Goal: Task Accomplishment & Management: Manage account settings

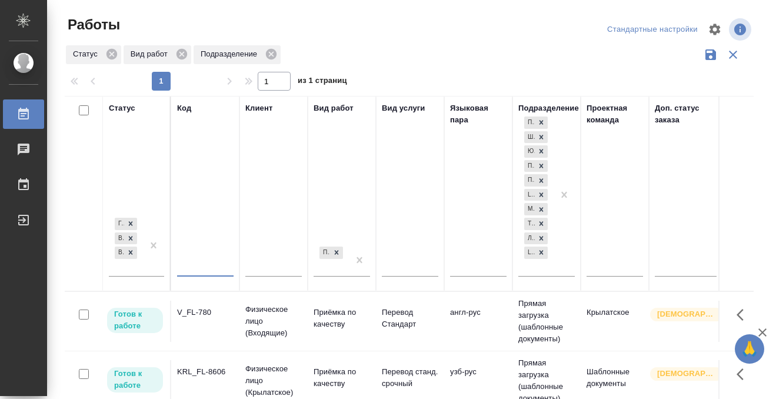
click at [192, 267] on input "text" at bounding box center [205, 268] width 56 height 15
paste input "C3_FL-8050"
type input "C3_FL-8050"
click at [142, 278] on div "[PERSON_NAME] к работе В работе В ожидании" at bounding box center [136, 249] width 55 height 69
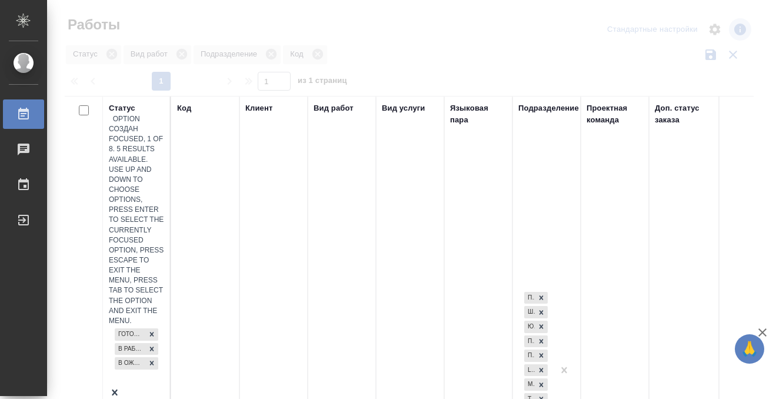
click at [141, 326] on div "[PERSON_NAME] к работе В работе В ожидании" at bounding box center [136, 356] width 55 height 61
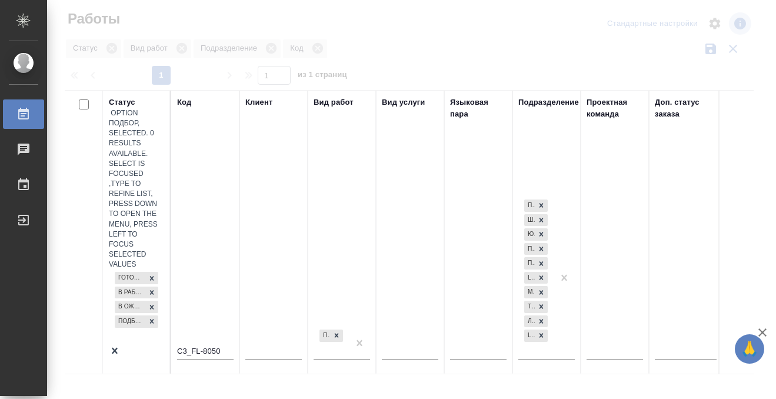
scroll to position [6, 0]
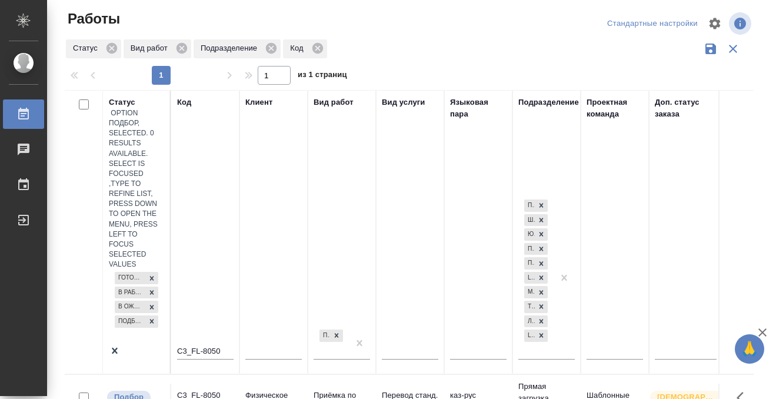
click at [192, 384] on td "C3_FL-8050" at bounding box center [205, 404] width 68 height 41
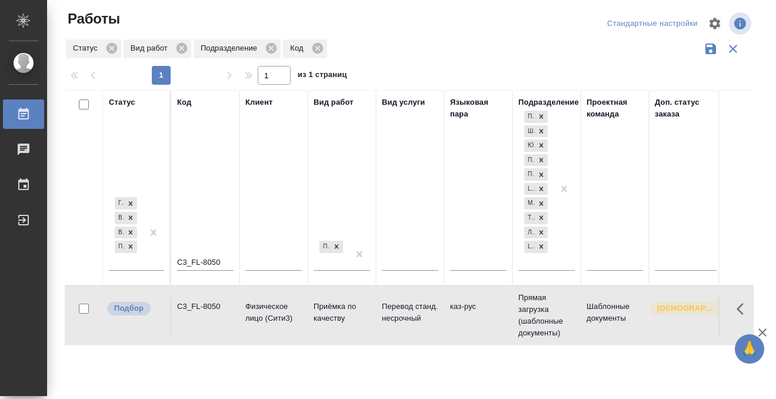
click at [192, 320] on td "C3_FL-8050" at bounding box center [205, 315] width 68 height 41
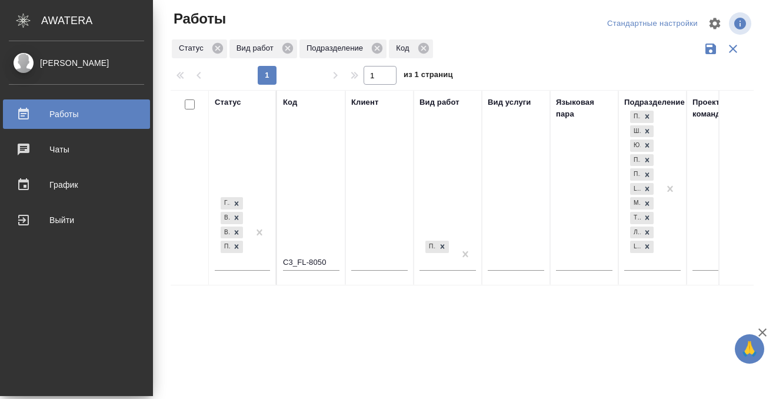
click at [34, 114] on div "Работы" at bounding box center [76, 114] width 135 height 18
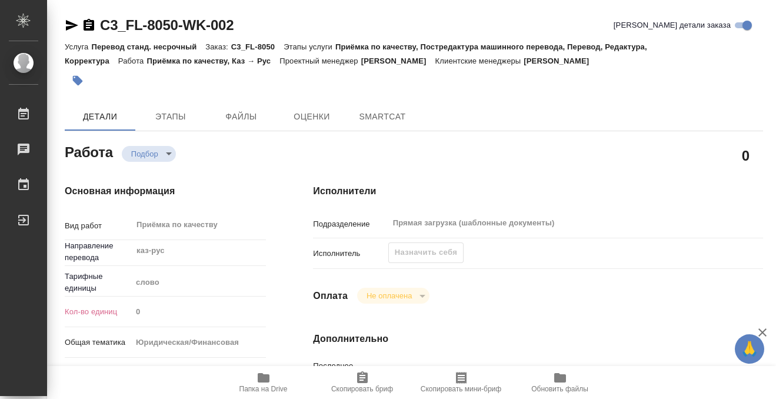
type textarea "x"
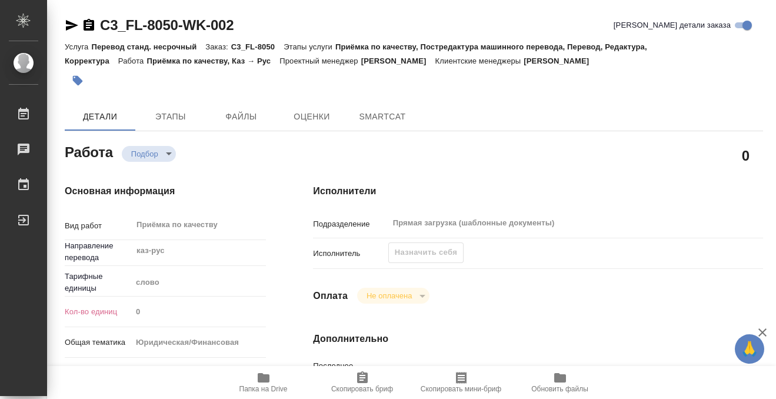
type textarea "x"
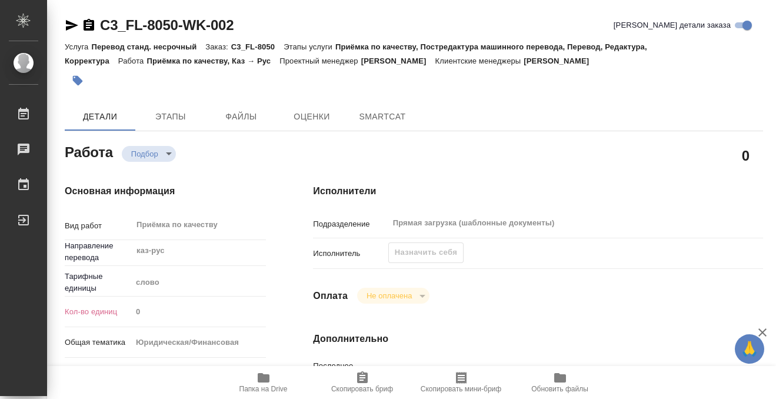
type textarea "x"
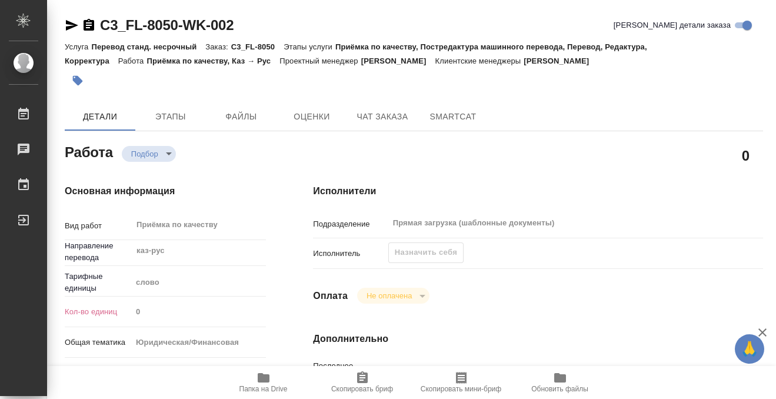
type textarea "x"
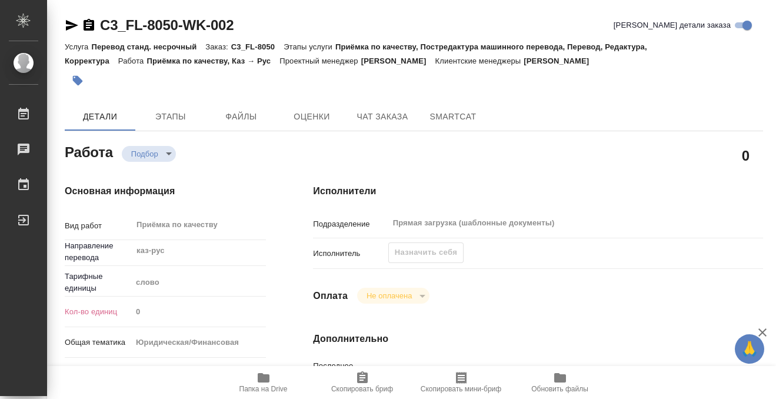
type textarea "x"
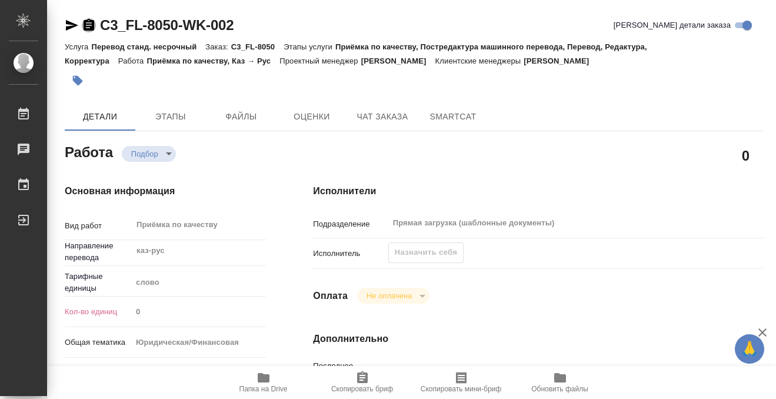
click at [91, 25] on icon "button" at bounding box center [89, 25] width 14 height 14
click at [174, 119] on span "Этапы" at bounding box center [170, 116] width 56 height 15
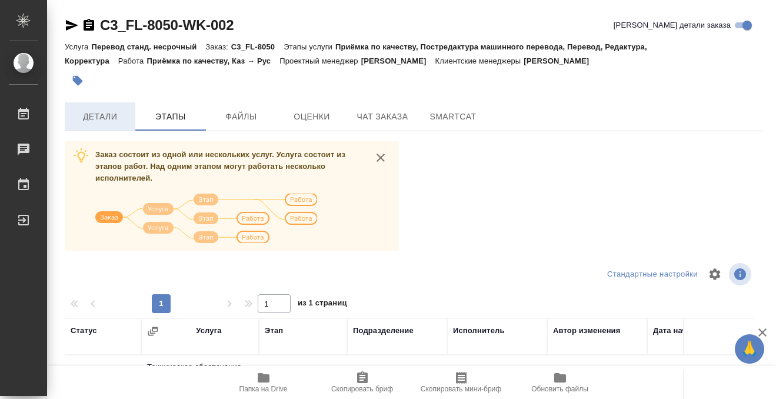
click at [121, 120] on span "Детали" at bounding box center [100, 116] width 56 height 15
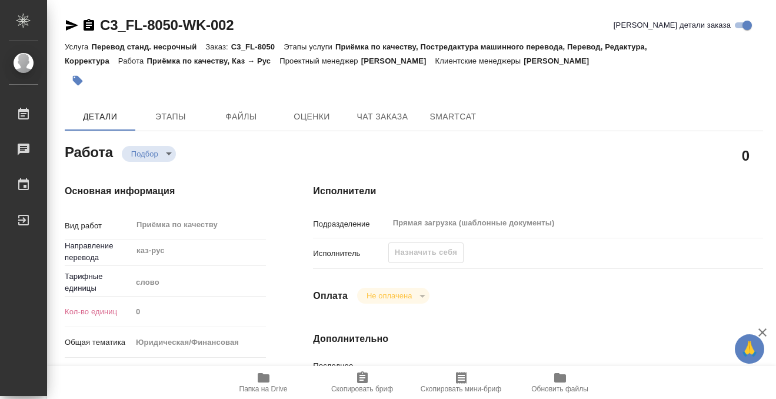
type textarea "x"
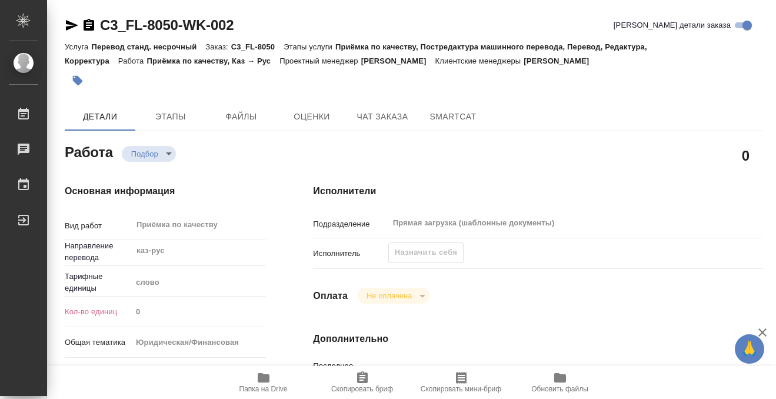
type textarea "x"
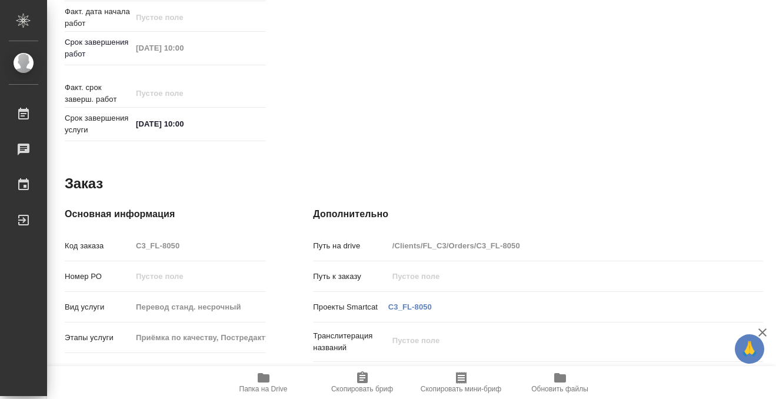
type textarea "x"
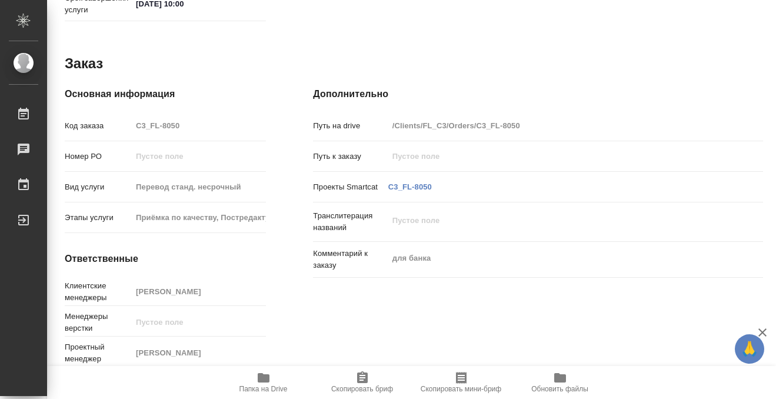
scroll to position [628, 0]
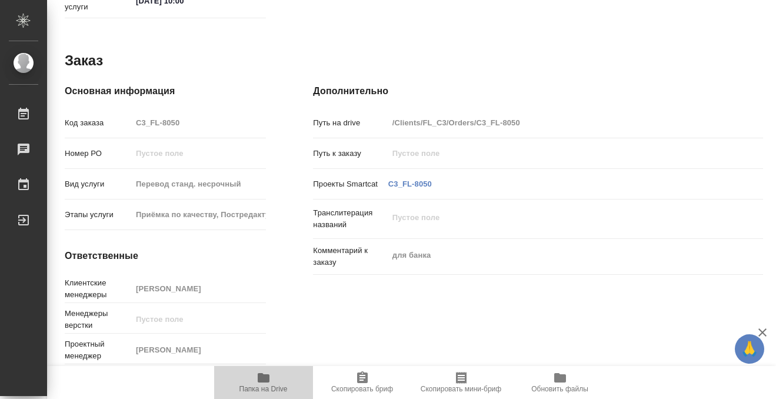
click at [259, 392] on span "Папка на Drive" at bounding box center [263, 389] width 48 height 8
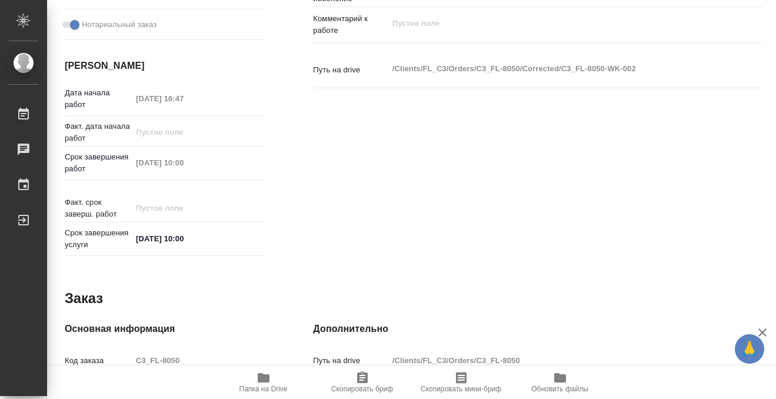
scroll to position [0, 0]
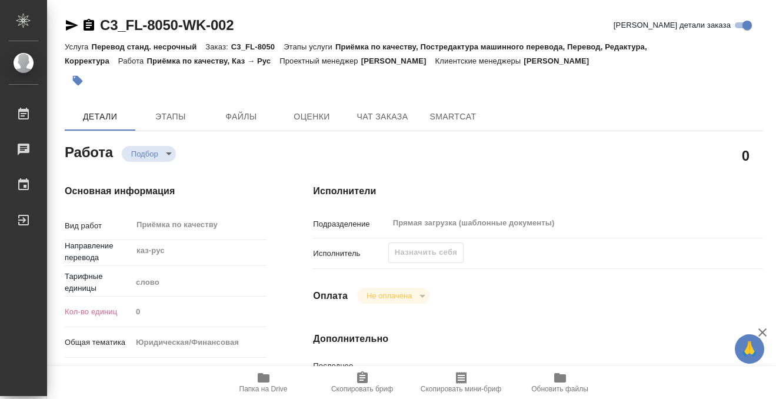
click at [82, 79] on icon "button" at bounding box center [78, 81] width 12 height 12
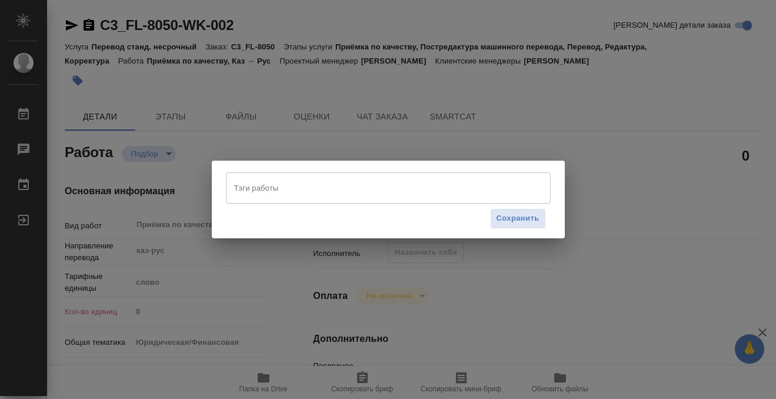
click at [285, 191] on input "Тэги работы" at bounding box center [377, 188] width 292 height 20
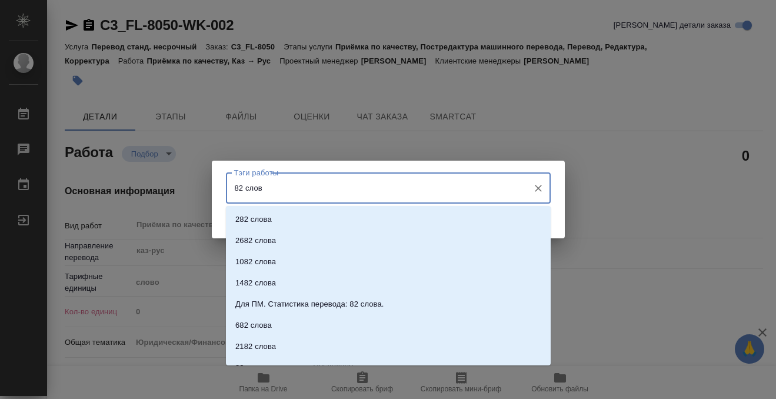
type input "82 слова"
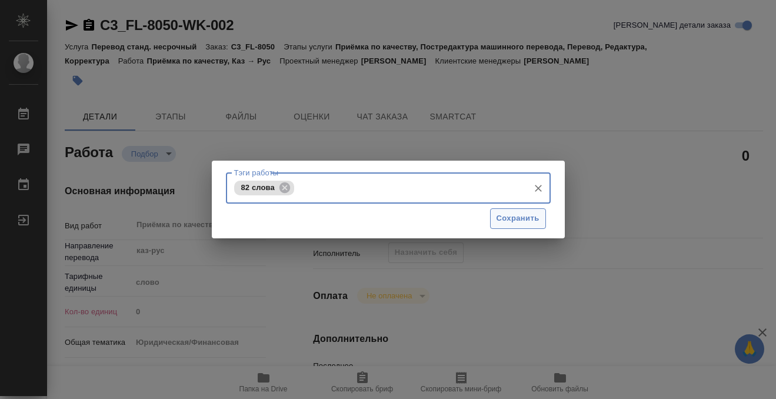
click at [534, 222] on span "Сохранить" at bounding box center [518, 219] width 43 height 14
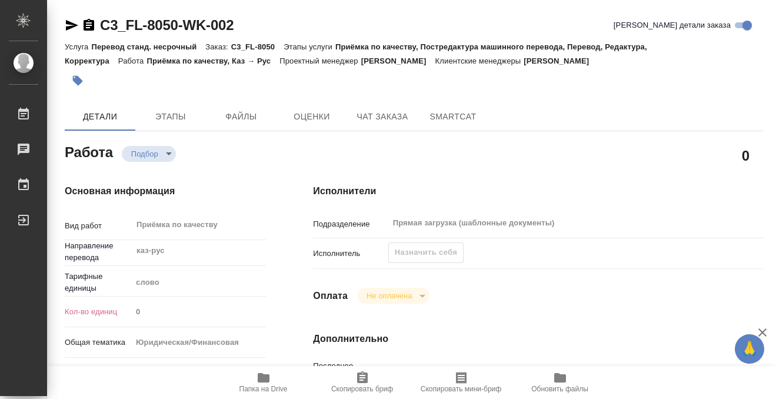
type input "recruiting"
type textarea "Приёмка по качеству"
type textarea "x"
type input "каз-рус"
type input "5a8b1489cc6b4906c91bfd90"
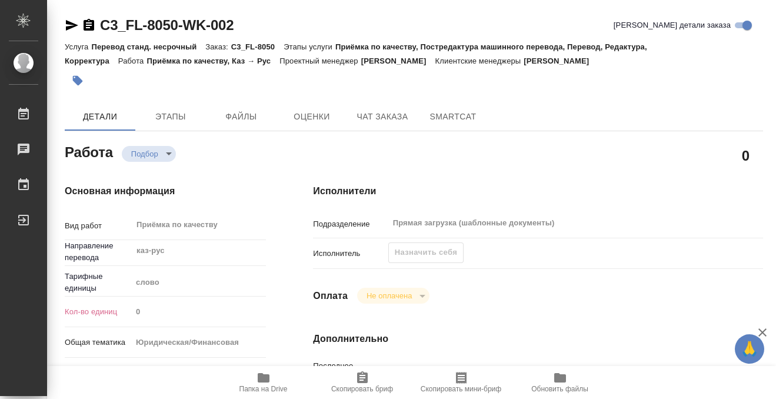
type input "0"
type input "yr-fn"
type input "5a8b8b956a9677013d343cfe"
checkbox input "true"
type input "13.08.2025 16:47"
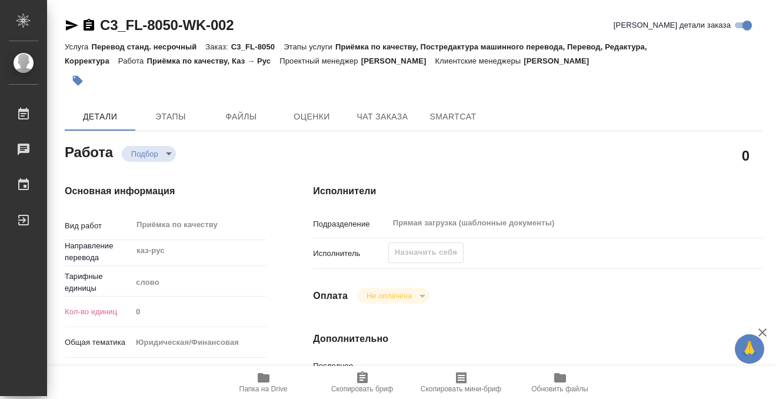
type input "14.08.2025 10:00"
type input "Прямая загрузка (шаблонные документы)"
type input "notPayed"
type input "[PERSON_NAME]"
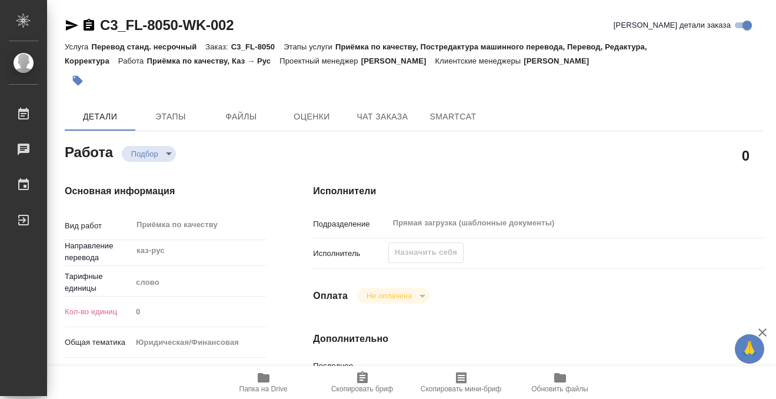
type textarea "x"
type textarea "/Clients/FL_C3/Orders/C3_FL-8050/Corrected/C3_FL-8050-WK-002"
type textarea "x"
type input "C3_FL-8050"
type input "Перевод станд. несрочный"
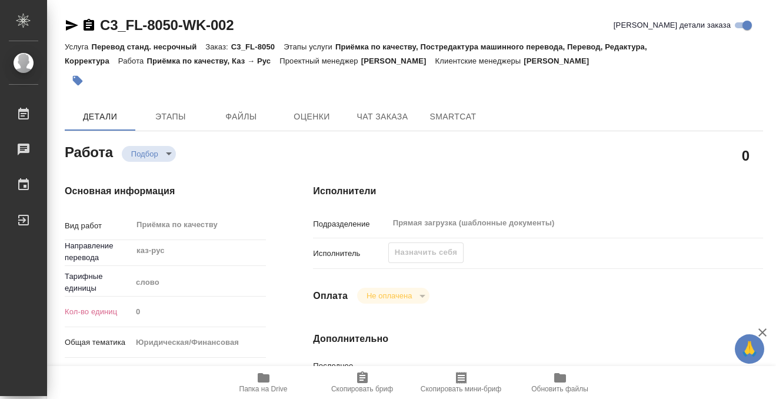
type input "Приёмка по качеству, Постредактура машинного перевода, Перевод, Редактура, Корр…"
type input "[PERSON_NAME]"
type input "/Clients/FL_C3/Orders/C3_FL-8050"
type textarea "x"
type textarea "для банка"
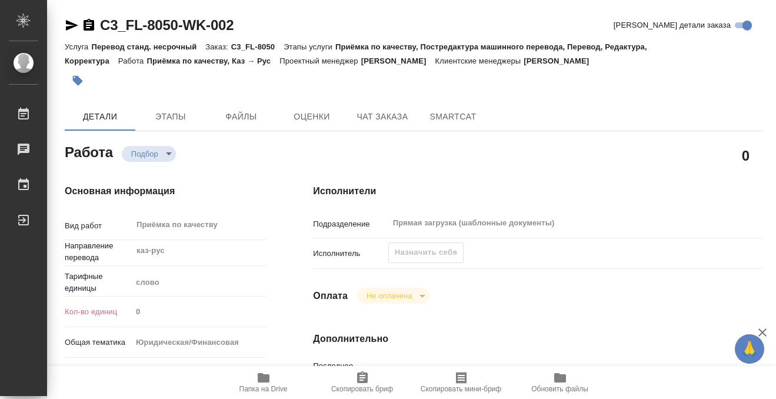
type textarea "x"
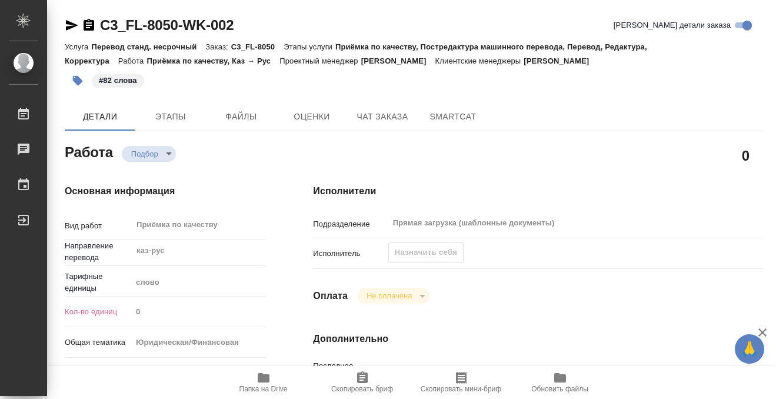
type textarea "x"
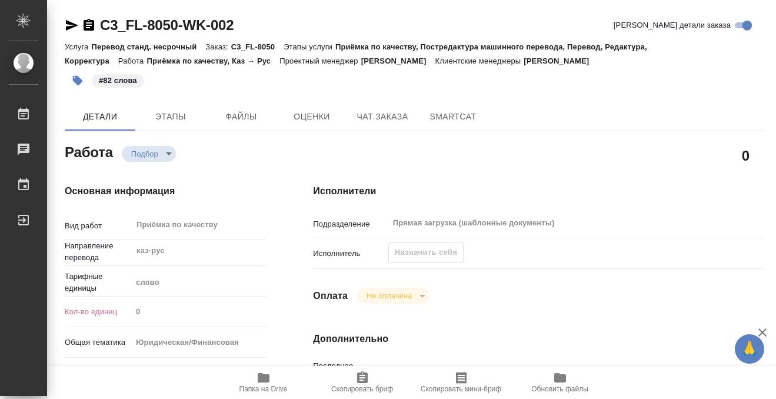
type textarea "x"
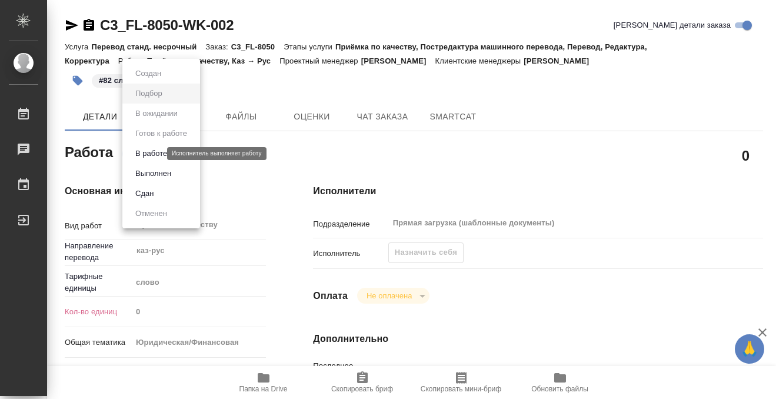
click at [152, 155] on body "🙏 .cls-1 fill:#fff; AWATERA Kobzeva Elizaveta Работы 0 Чаты График Выйти C3_FL-…" at bounding box center [388, 199] width 776 height 399
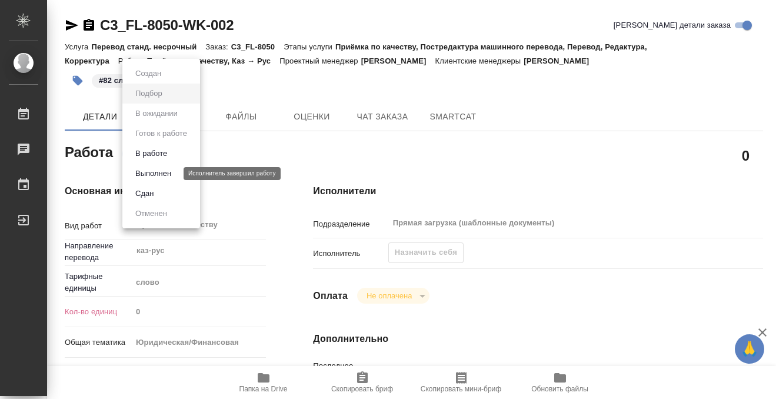
type textarea "x"
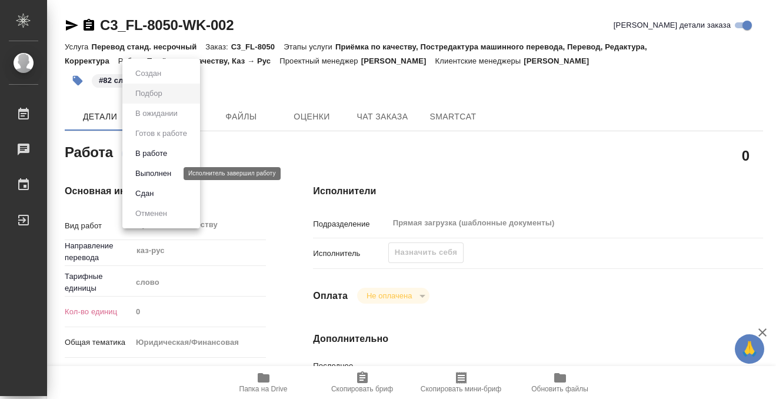
click at [165, 171] on button "Выполнен" at bounding box center [153, 173] width 43 height 13
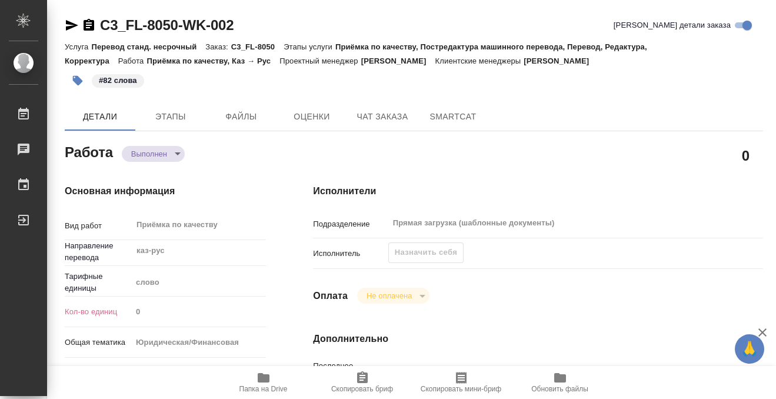
type textarea "x"
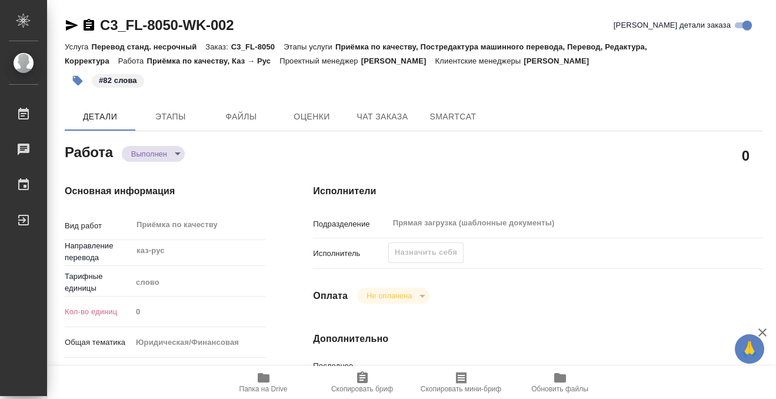
type textarea "x"
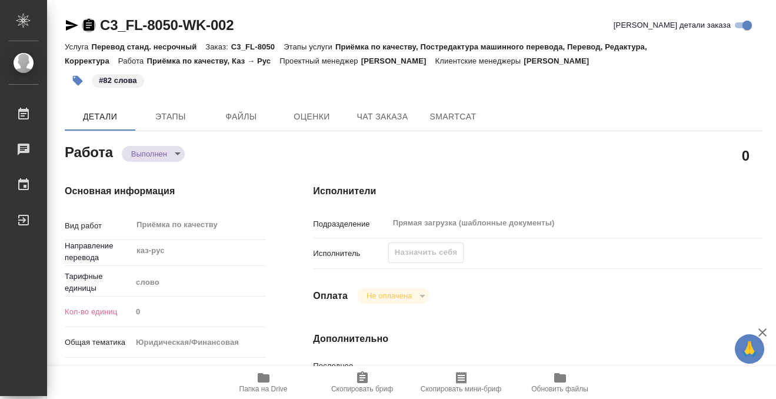
click at [91, 25] on icon "button" at bounding box center [89, 25] width 14 height 14
